Goal: Transaction & Acquisition: Purchase product/service

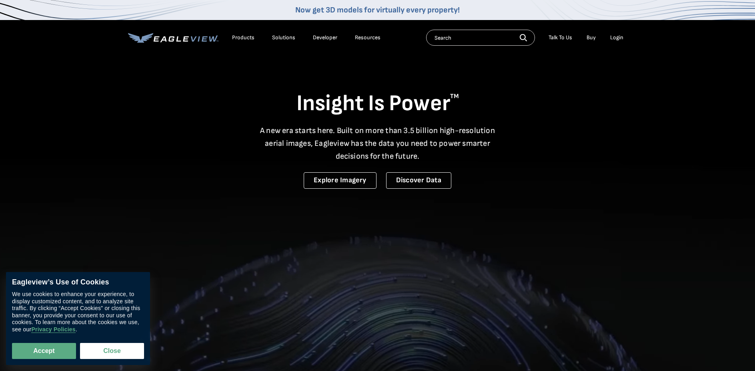
click at [616, 35] on div "Login" at bounding box center [616, 37] width 13 height 7
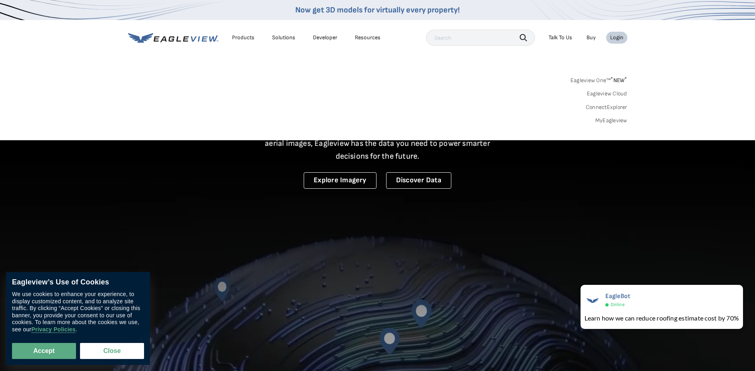
click at [611, 122] on link "MyEagleview" at bounding box center [612, 120] width 32 height 7
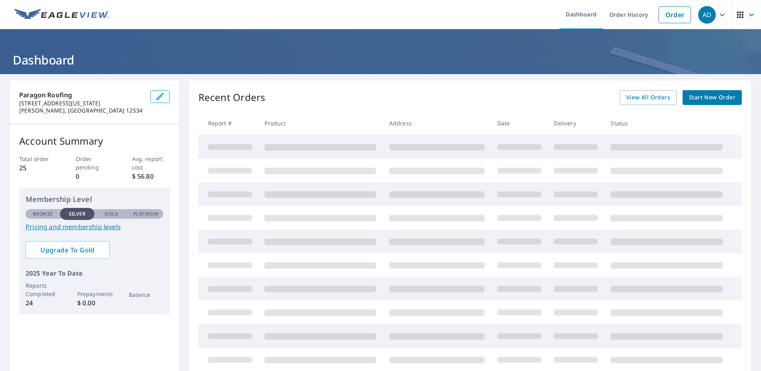
click at [703, 96] on span "Start New Order" at bounding box center [712, 97] width 46 height 10
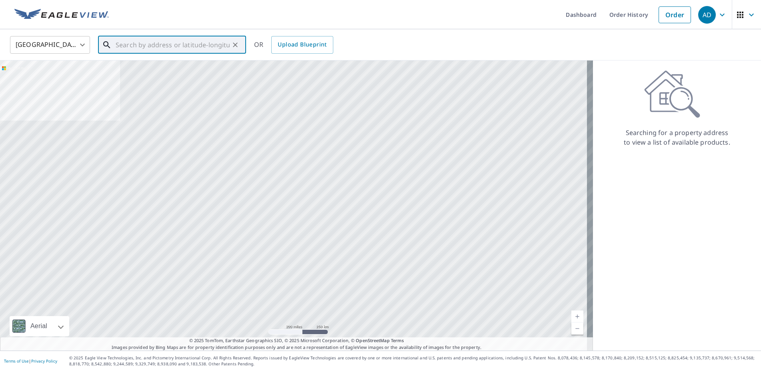
click at [174, 46] on input "text" at bounding box center [173, 45] width 114 height 22
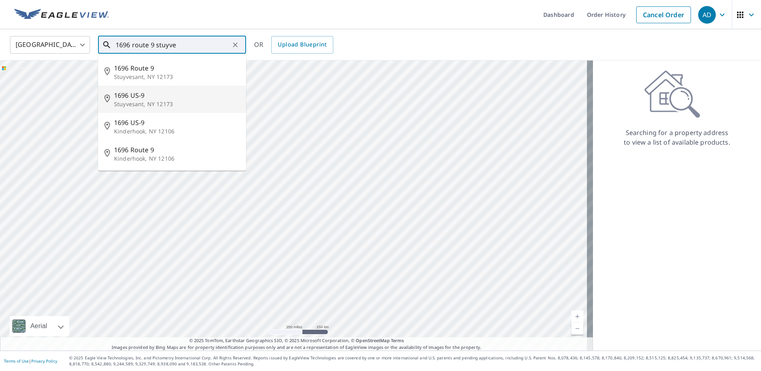
click at [146, 94] on span "1696 US-9" at bounding box center [177, 95] width 126 height 10
type input "1696 US-[STREET_ADDRESS]"
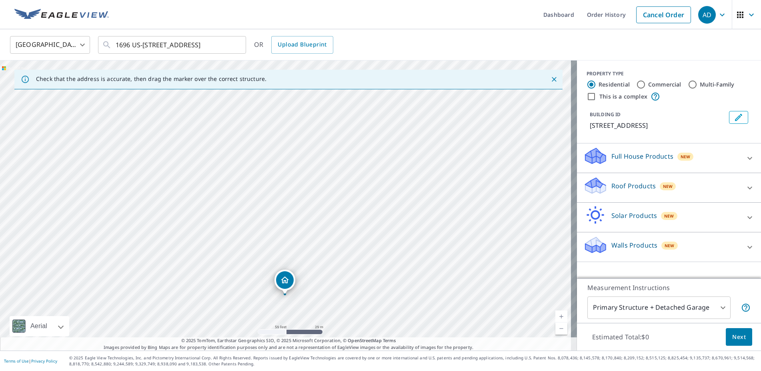
drag, startPoint x: 287, startPoint y: 217, endPoint x: 333, endPoint y: 304, distance: 97.8
click at [333, 304] on div "[STREET_ADDRESS]" at bounding box center [288, 205] width 577 height 290
drag, startPoint x: 349, startPoint y: 190, endPoint x: 341, endPoint y: 198, distance: 11.1
click at [341, 199] on div "[STREET_ADDRESS]" at bounding box center [288, 205] width 577 height 290
click at [636, 188] on p "Roof Products" at bounding box center [634, 186] width 44 height 10
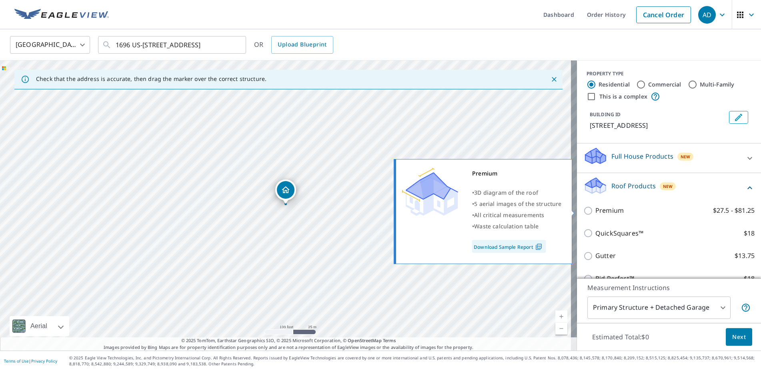
click at [604, 209] on p "Premium" at bounding box center [610, 210] width 28 height 10
click at [596, 209] on input "Premium $27.5 - $81.25" at bounding box center [590, 211] width 12 height 10
checkbox input "true"
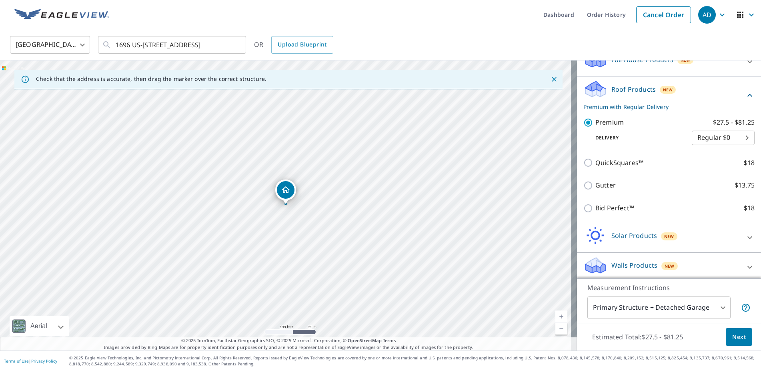
scroll to position [100, 0]
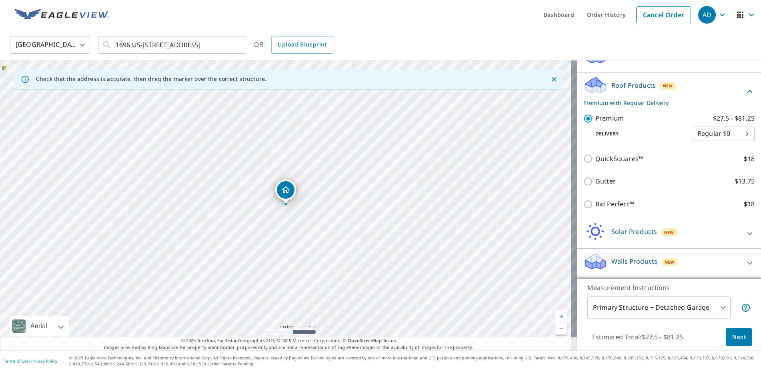
click at [670, 314] on body "AD .favicon_svg__cls-1{fill:#8ccc4c}.favicon_svg__cls-2{fill:#0098c5} AD Dashbo…" at bounding box center [380, 185] width 761 height 371
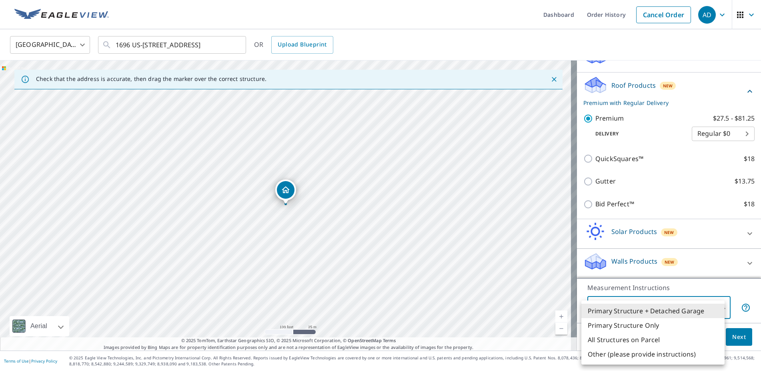
click at [665, 323] on li "Primary Structure Only" at bounding box center [653, 325] width 143 height 14
type input "2"
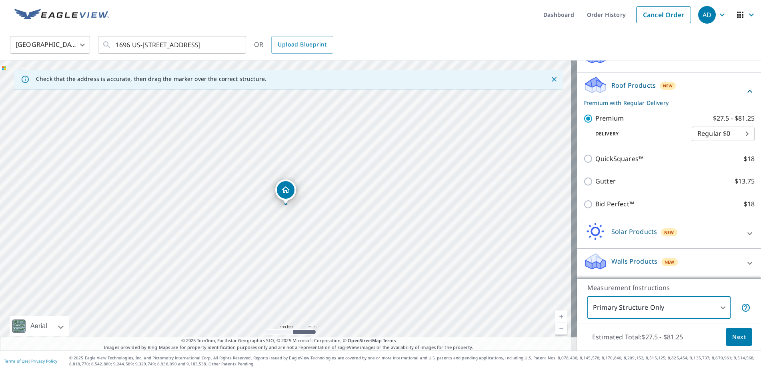
click at [732, 333] on span "Next" at bounding box center [739, 337] width 14 height 10
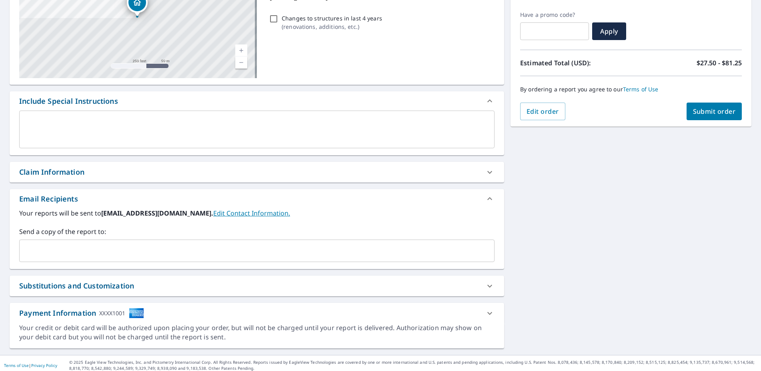
scroll to position [133, 0]
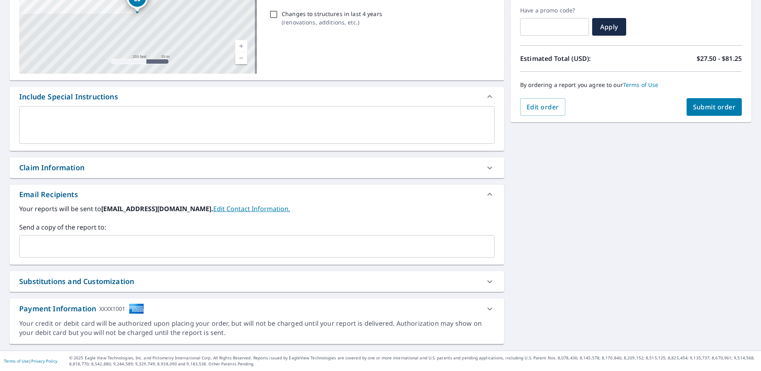
click at [224, 209] on link "Edit Contact Information." at bounding box center [251, 208] width 77 height 9
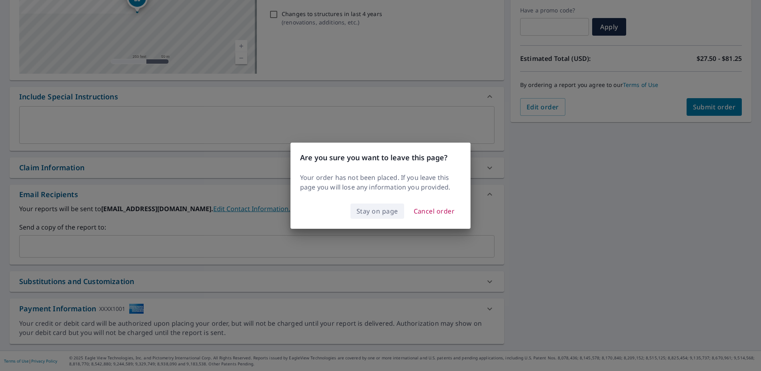
click at [391, 211] on span "Stay on page" at bounding box center [378, 210] width 42 height 11
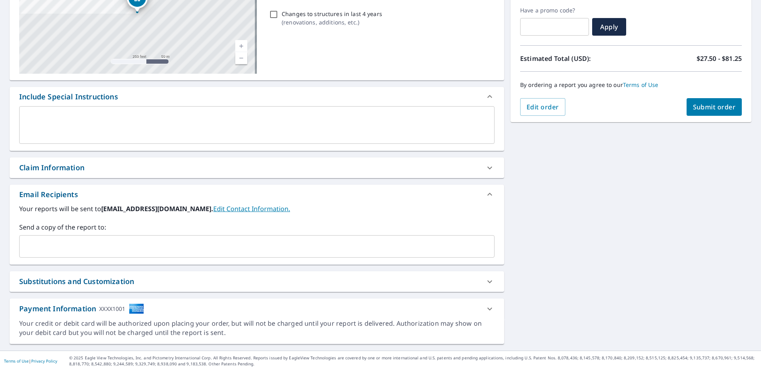
click at [143, 246] on input "text" at bounding box center [251, 246] width 456 height 15
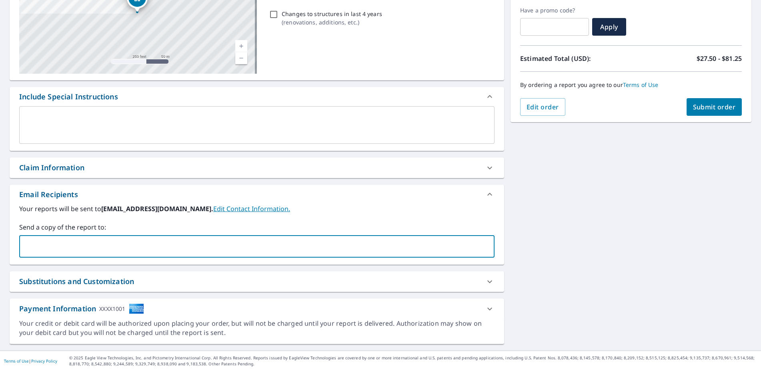
type input "[EMAIL_ADDRESS][DOMAIN_NAME]"
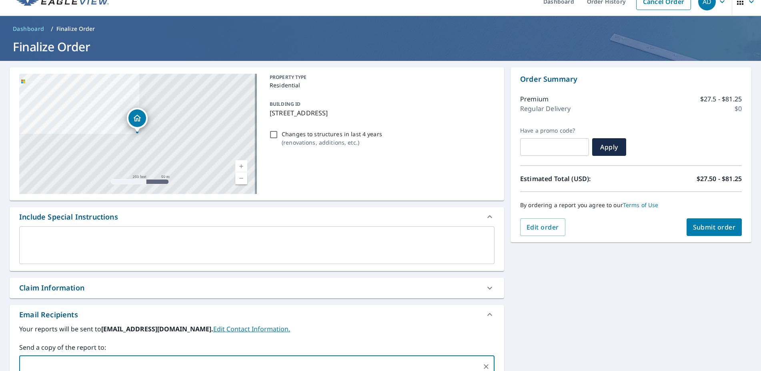
click at [712, 230] on span "Submit order" at bounding box center [714, 227] width 43 height 9
